Goal: Task Accomplishment & Management: Manage account settings

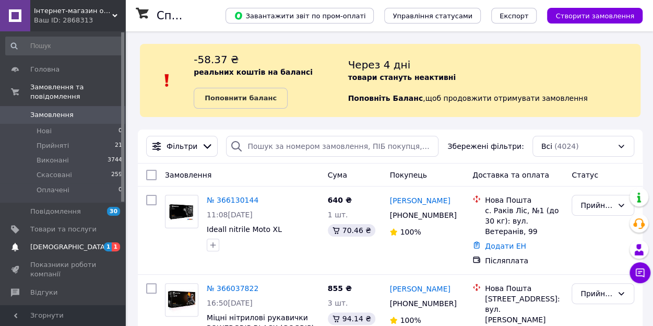
click at [50, 242] on span "[DEMOGRAPHIC_DATA]" at bounding box center [68, 246] width 77 height 9
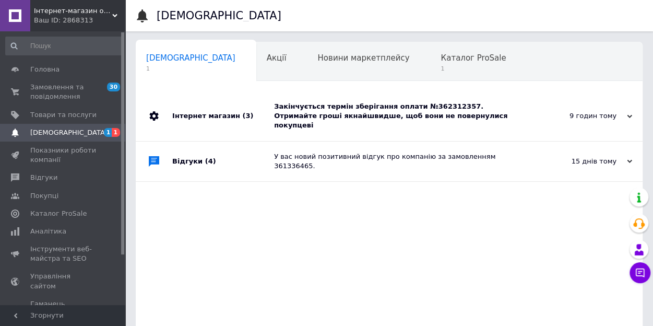
scroll to position [0, 5]
click at [62, 94] on span "Замовлення та повідомлення" at bounding box center [63, 92] width 66 height 19
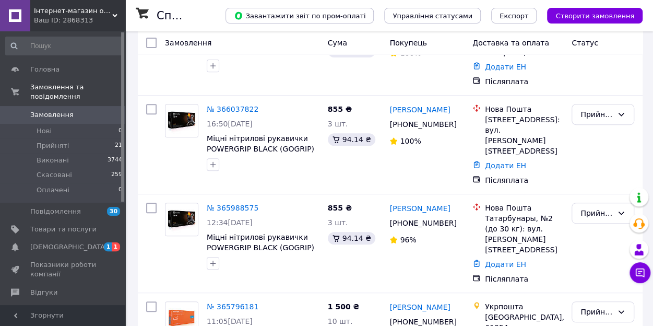
scroll to position [180, 0]
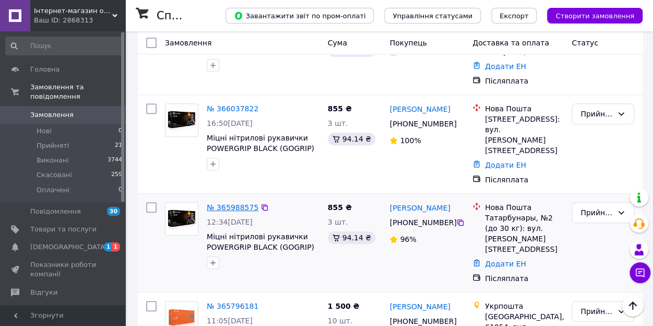
click at [232, 203] on link "№ 365988575" at bounding box center [233, 207] width 52 height 8
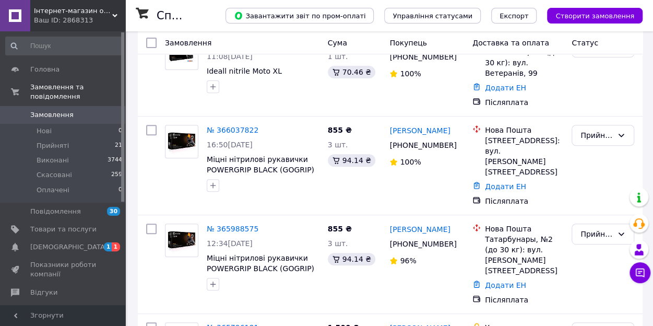
scroll to position [159, 0]
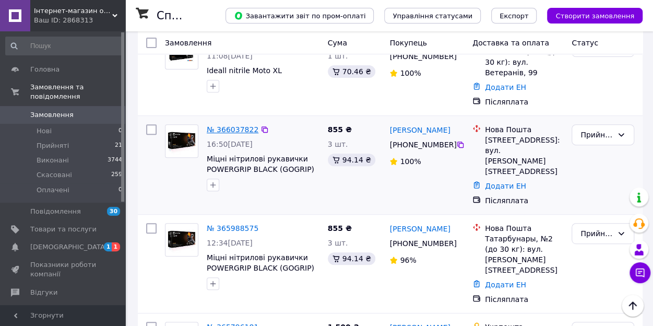
click at [230, 125] on link "№ 366037822" at bounding box center [233, 129] width 52 height 8
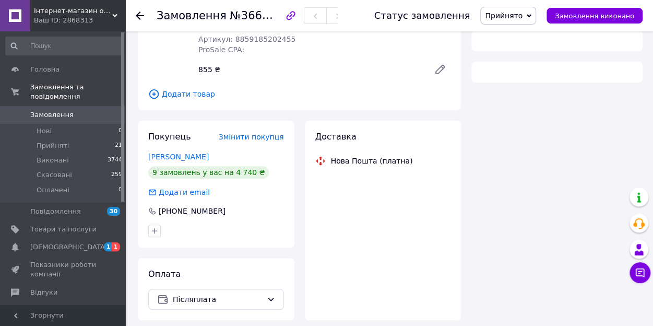
scroll to position [159, 0]
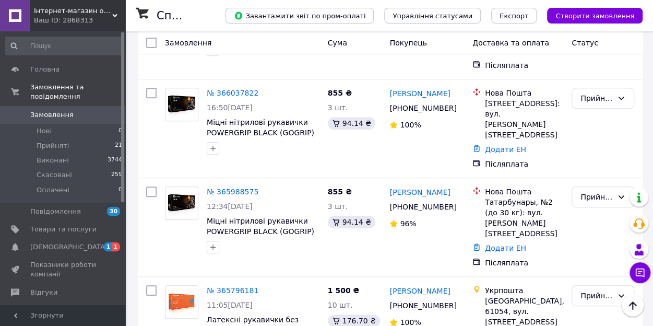
scroll to position [194, 0]
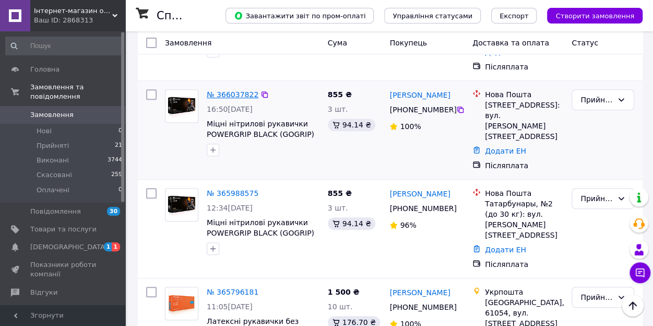
click at [221, 90] on link "№ 366037822" at bounding box center [233, 94] width 52 height 8
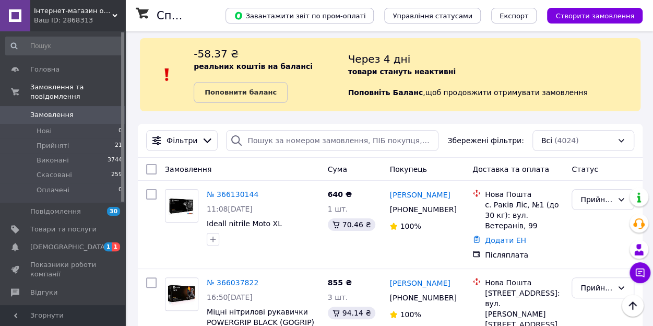
scroll to position [5, 0]
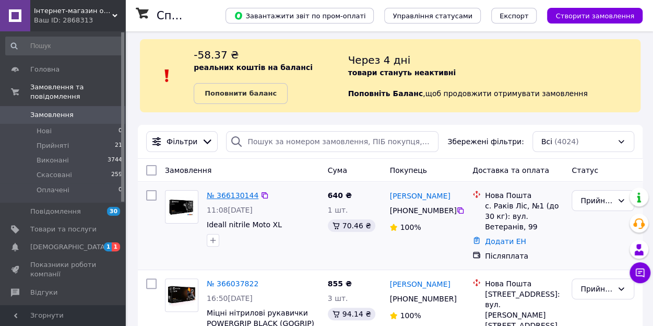
click at [220, 195] on link "№ 366130144" at bounding box center [233, 195] width 52 height 8
